Goal: Use online tool/utility: Use online tool/utility

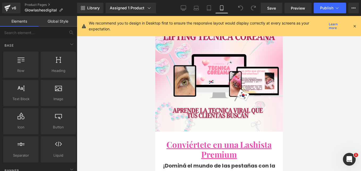
click at [355, 29] on div "We recommend you to design in Desktop first to ensure the responsive layout wou…" at bounding box center [223, 26] width 268 height 12
click at [354, 26] on icon at bounding box center [354, 26] width 5 height 5
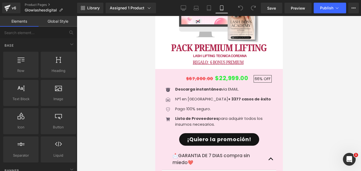
scroll to position [850, 0]
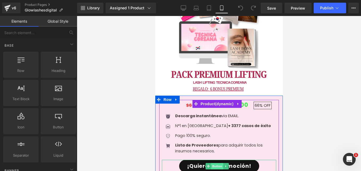
drag, startPoint x: 218, startPoint y: 148, endPoint x: 253, endPoint y: 103, distance: 57.8
click at [218, 163] on span "Button" at bounding box center [217, 166] width 12 height 6
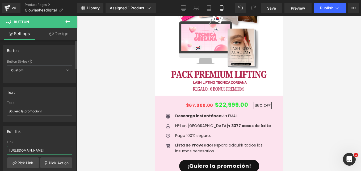
drag, startPoint x: 54, startPoint y: 151, endPoint x: 0, endPoint y: 152, distance: 54.5
click at [0, 152] on html "Button You are previewing how the will restyle your page. You can not edit Elem…" at bounding box center [180, 85] width 361 height 171
paste input "vymspo"
type input "[URL][DOMAIN_NAME]"
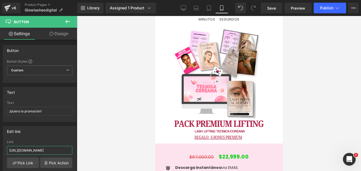
scroll to position [2205, 0]
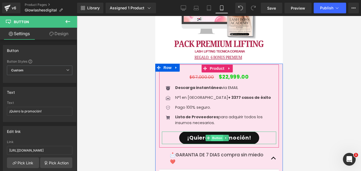
click at [219, 134] on span "Button" at bounding box center [217, 137] width 12 height 6
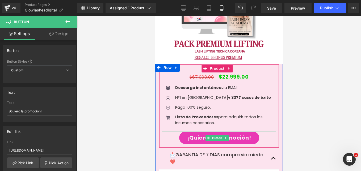
click at [243, 131] on link "¡Quiero la promoción!" at bounding box center [219, 137] width 80 height 12
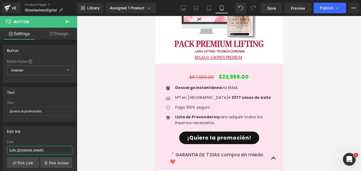
drag, startPoint x: 50, startPoint y: 149, endPoint x: -1, endPoint y: 134, distance: 53.4
click at [0, 134] on html "Button You are previewing how the will restyle your page. You can not edit Elem…" at bounding box center [180, 85] width 361 height 171
type input "[URL][DOMAIN_NAME]"
click at [272, 7] on span "Save" at bounding box center [271, 8] width 9 height 6
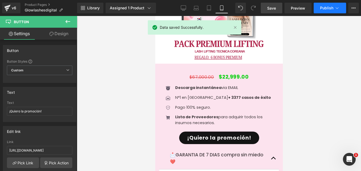
click at [334, 7] on icon at bounding box center [336, 7] width 5 height 5
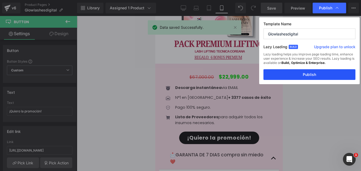
click at [0, 0] on button "Publish" at bounding box center [0, 0] width 0 height 0
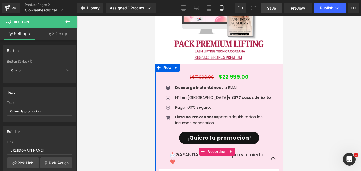
click at [271, 147] on button "button" at bounding box center [273, 158] width 11 height 22
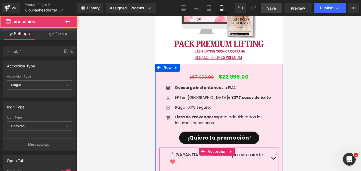
click at [268, 147] on button "button" at bounding box center [273, 158] width 11 height 22
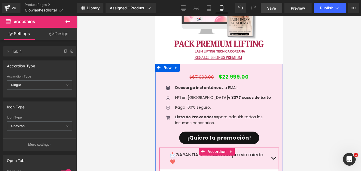
click at [270, 147] on button "button" at bounding box center [273, 158] width 11 height 22
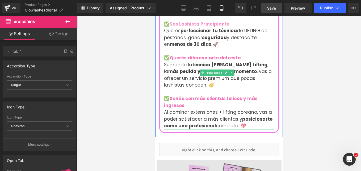
scroll to position [714, 0]
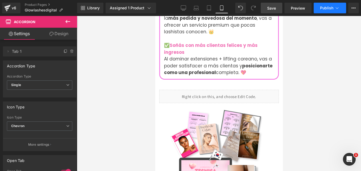
click at [330, 8] on span "Publish" at bounding box center [326, 8] width 13 height 4
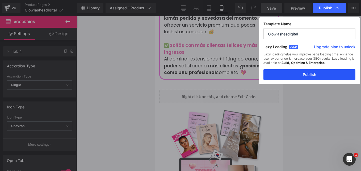
click at [309, 76] on button "Publish" at bounding box center [309, 74] width 92 height 11
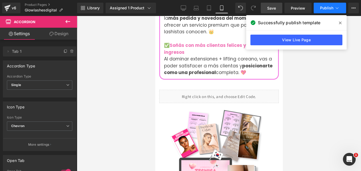
drag, startPoint x: 339, startPoint y: 22, endPoint x: 327, endPoint y: 12, distance: 15.6
click at [339, 22] on icon at bounding box center [340, 23] width 3 height 4
